Goal: Transaction & Acquisition: Book appointment/travel/reservation

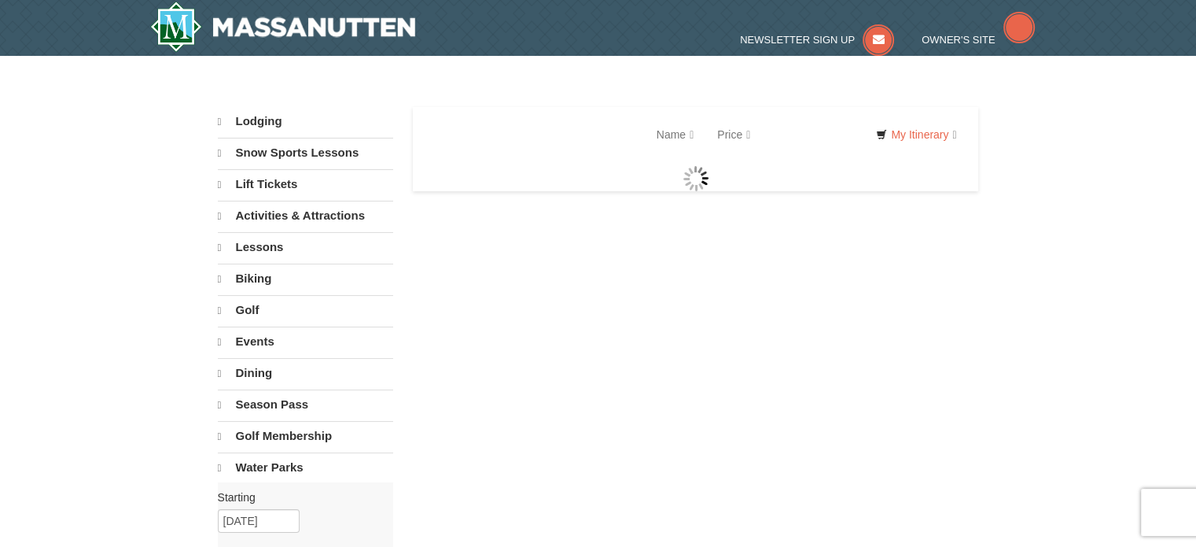
select select "9"
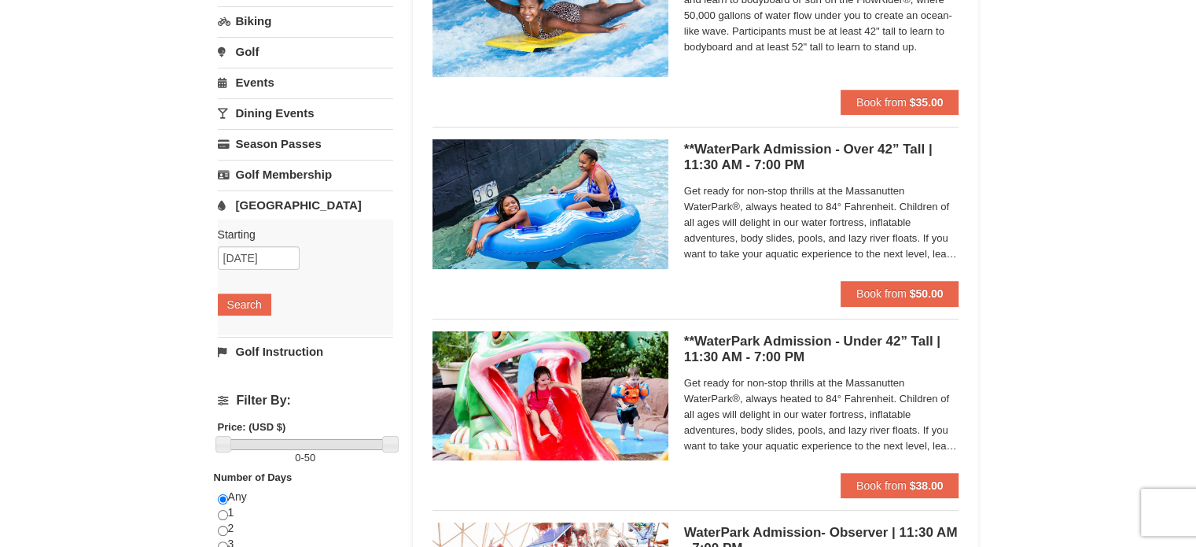
scroll to position [239, 0]
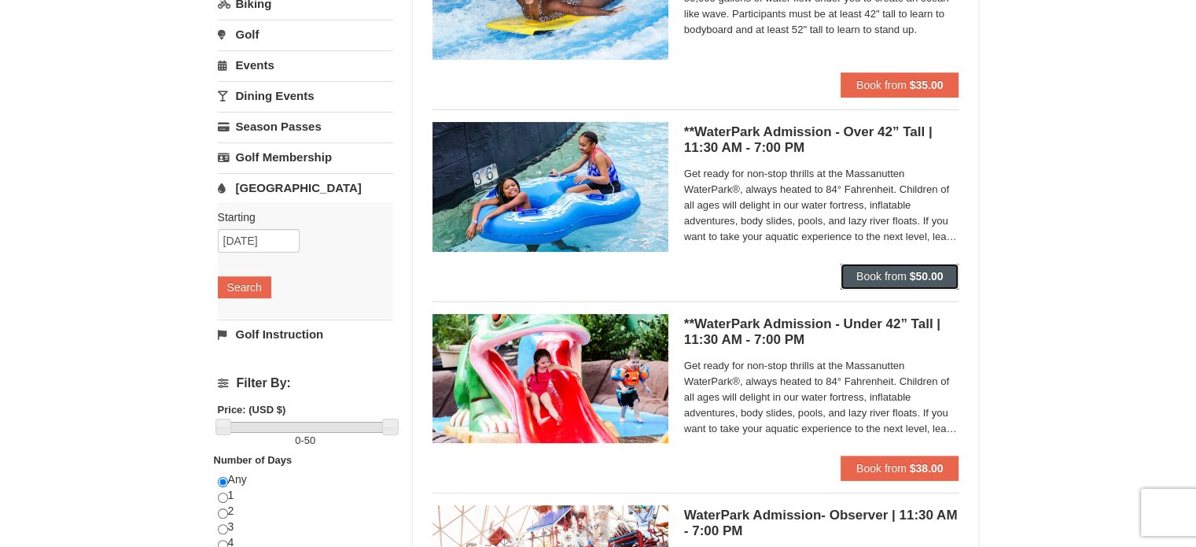
click at [893, 270] on span "Book from" at bounding box center [881, 276] width 50 height 13
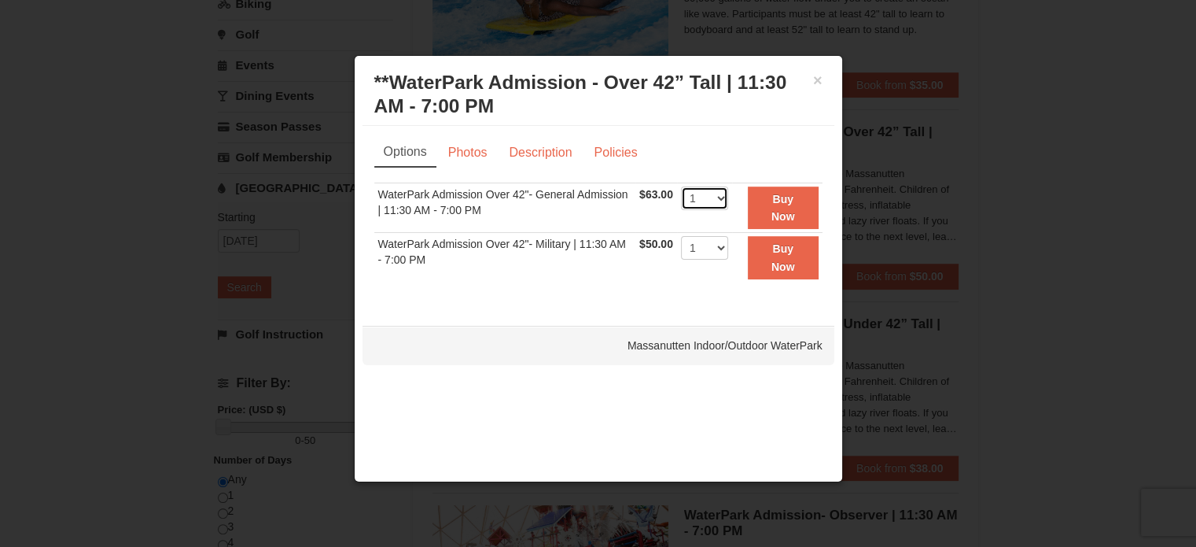
click at [705, 194] on select "1 2 3 4 5 6 7 8 9 10 11 12 13 14 15 16 17 18 19 20 21 22" at bounding box center [704, 198] width 47 height 24
select select "5"
click at [681, 186] on select "1 2 3 4 5 6 7 8 9 10 11 12 13 14 15 16 17 18 19 20 21 22" at bounding box center [704, 198] width 47 height 24
click at [817, 83] on button "×" at bounding box center [817, 80] width 9 height 16
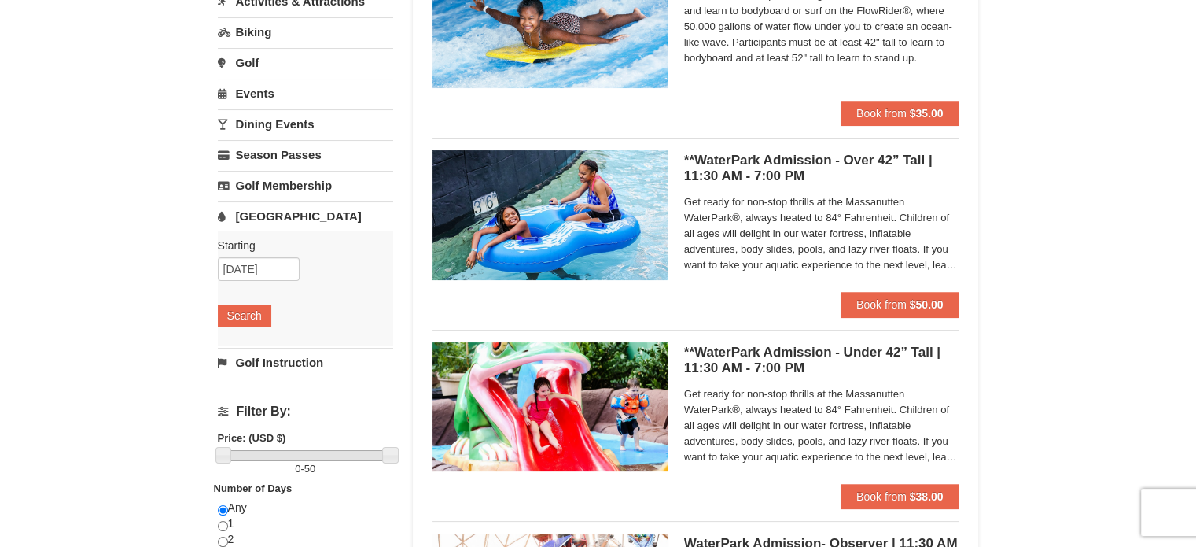
scroll to position [219, 0]
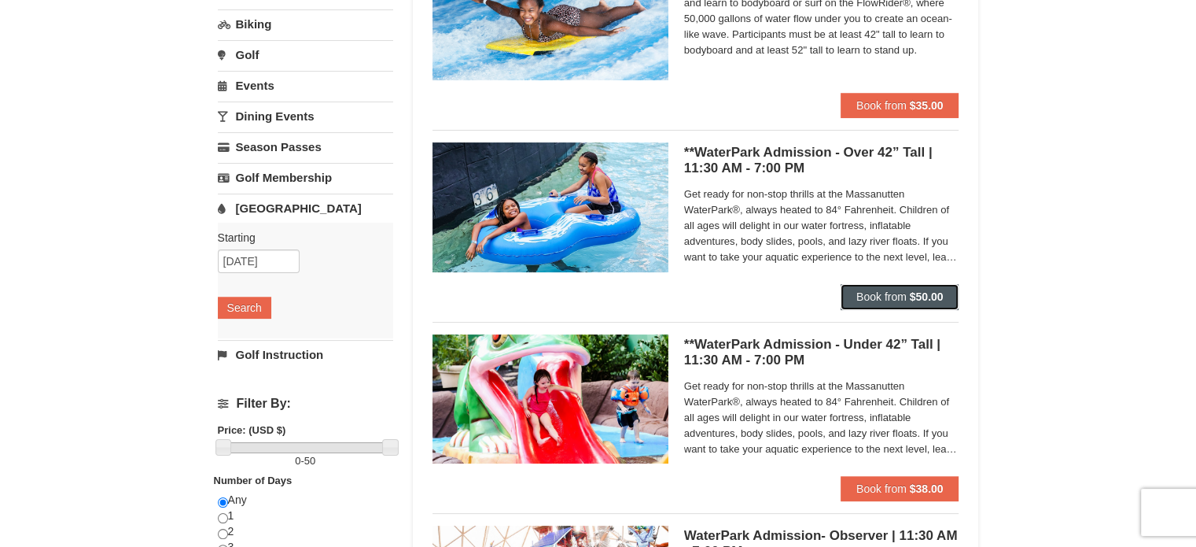
click at [890, 298] on span "Book from" at bounding box center [881, 296] width 50 height 13
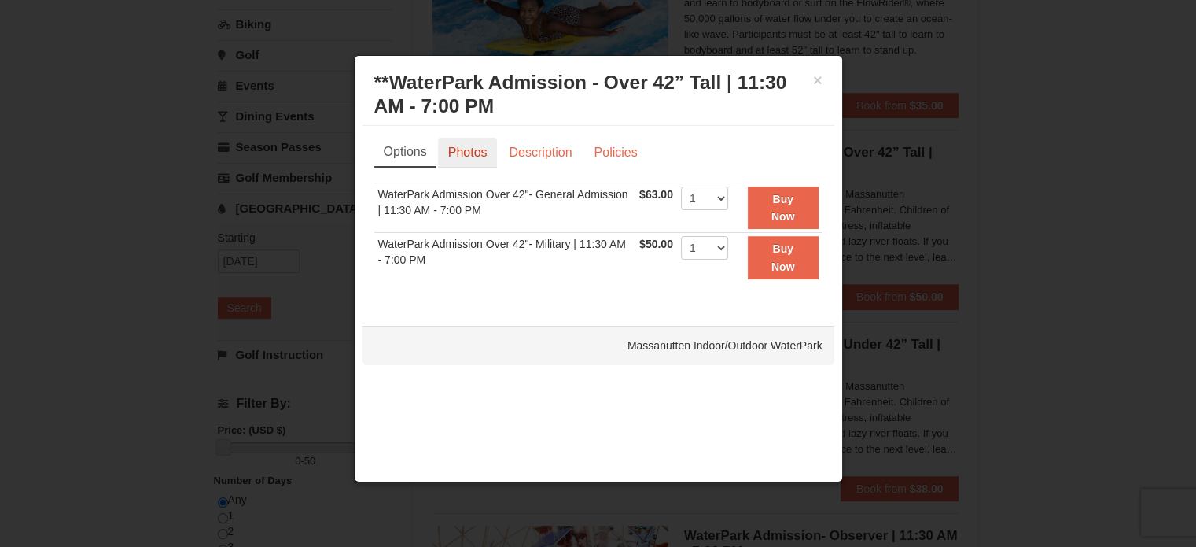
click at [454, 150] on link "Photos" at bounding box center [468, 153] width 60 height 30
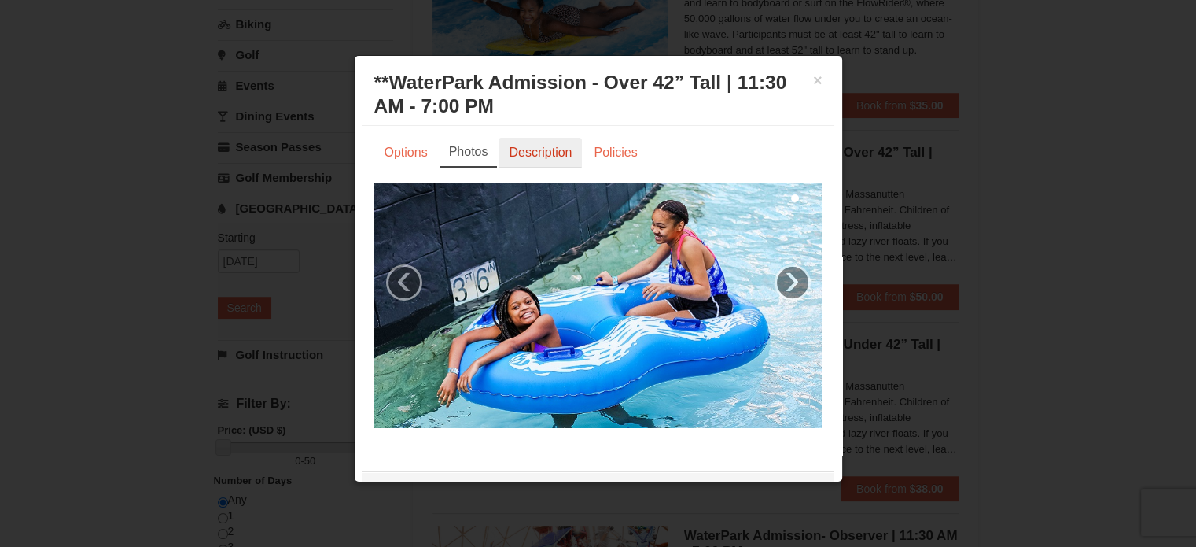
click at [525, 156] on link "Description" at bounding box center [540, 153] width 83 height 30
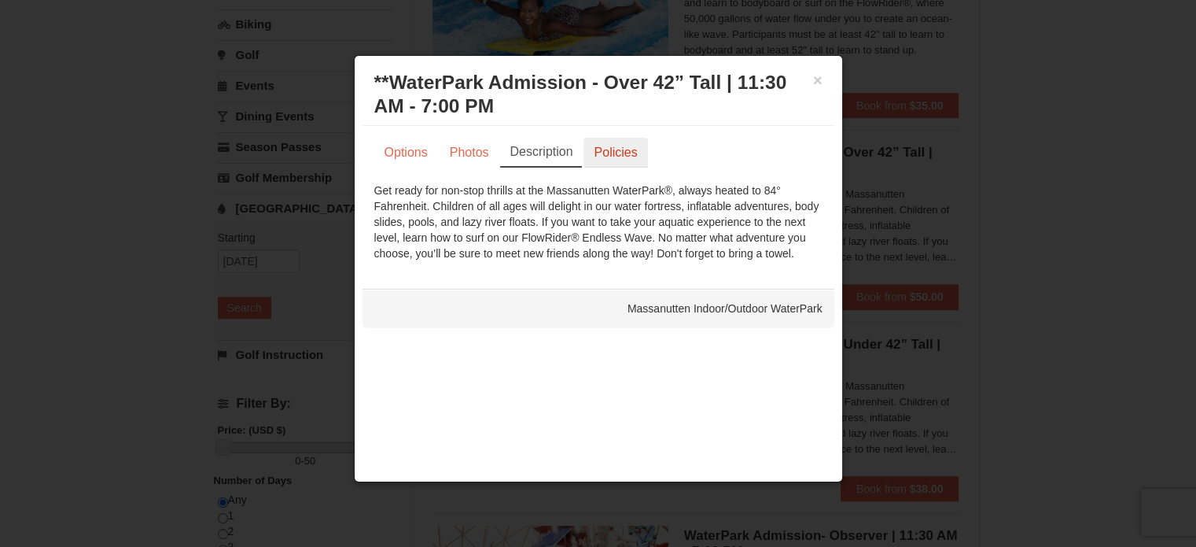
click at [612, 157] on link "Policies" at bounding box center [616, 153] width 64 height 30
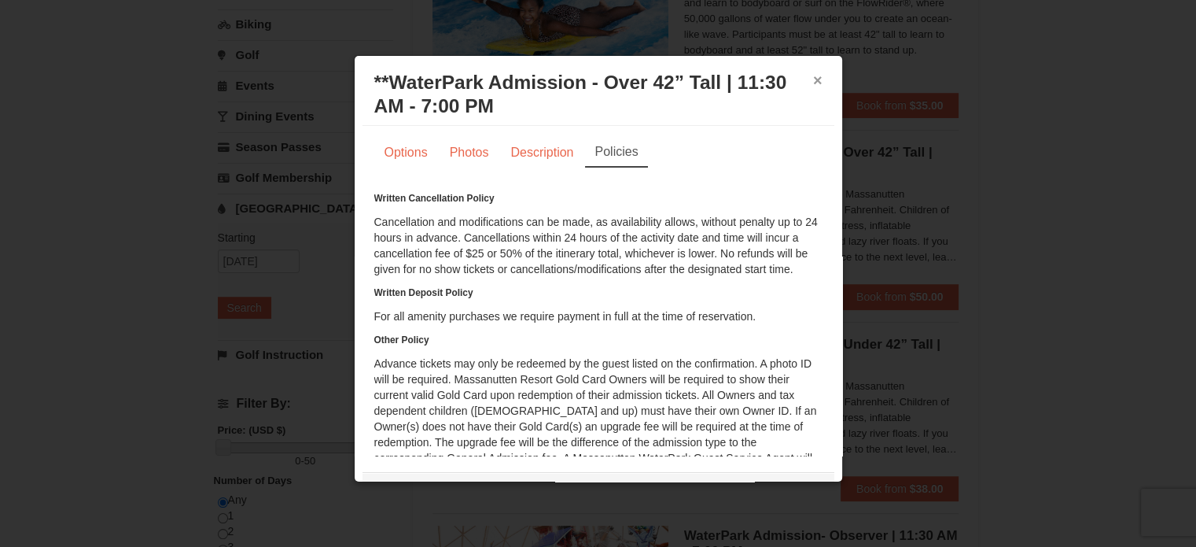
click at [813, 79] on button "×" at bounding box center [817, 80] width 9 height 16
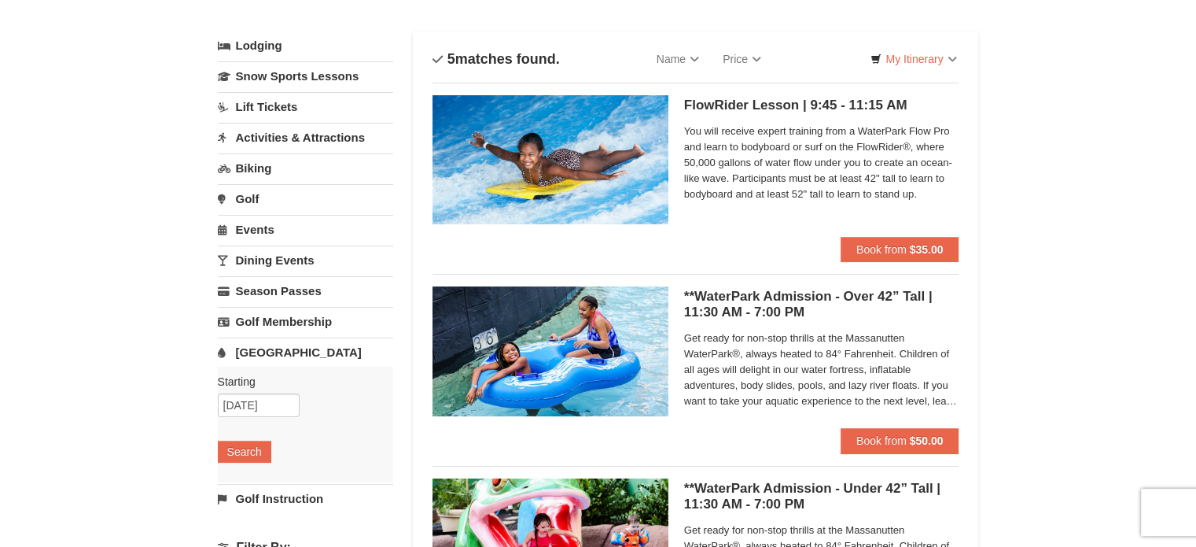
scroll to position [71, 0]
